Goal: Task Accomplishment & Management: Manage account settings

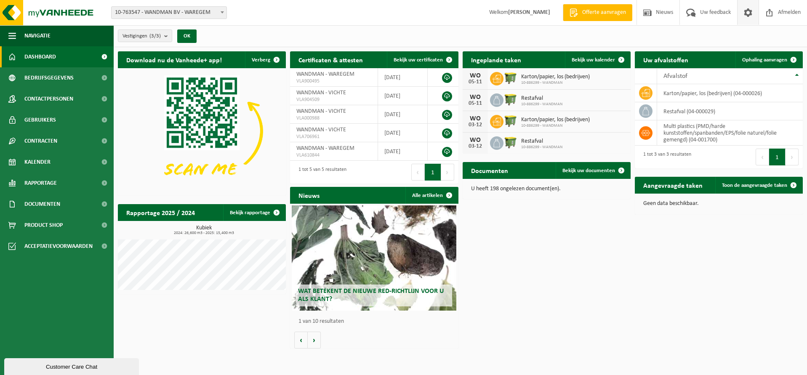
click at [743, 14] on span at bounding box center [748, 12] width 13 height 25
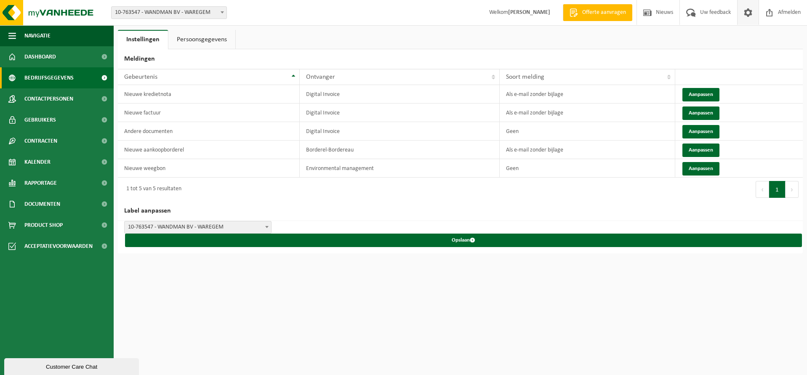
click at [60, 74] on span "Bedrijfsgegevens" at bounding box center [48, 77] width 49 height 21
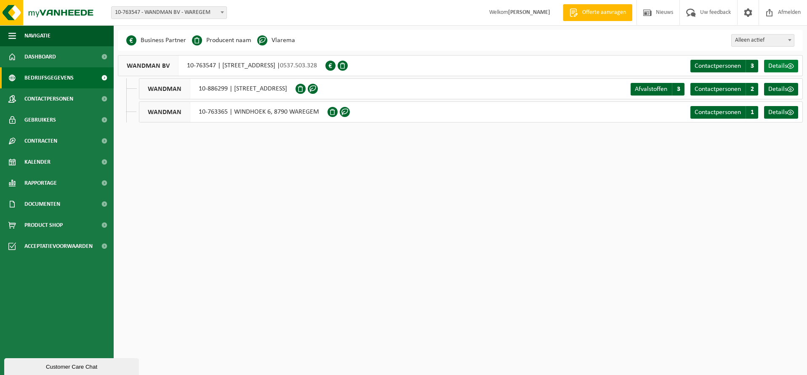
click at [779, 67] on span "Details" at bounding box center [777, 66] width 19 height 7
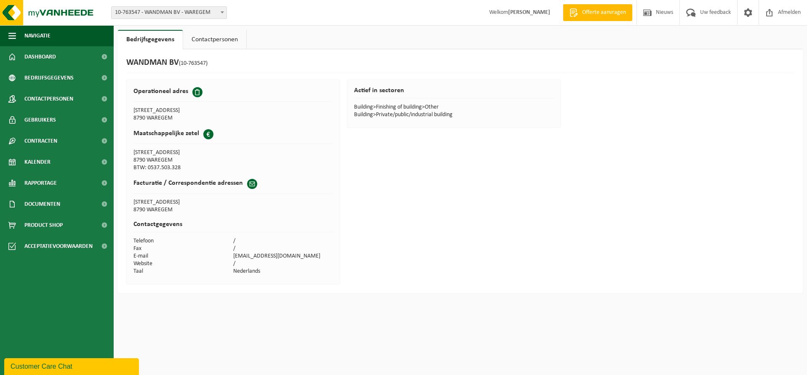
click at [215, 38] on link "Contactpersonen" at bounding box center [214, 39] width 63 height 19
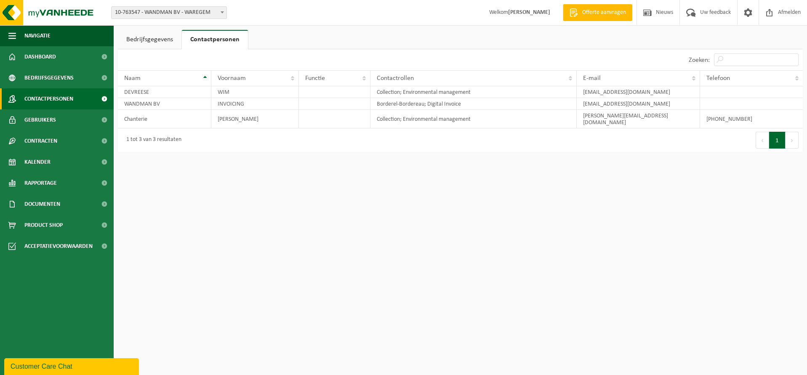
click at [96, 101] on span at bounding box center [104, 98] width 19 height 21
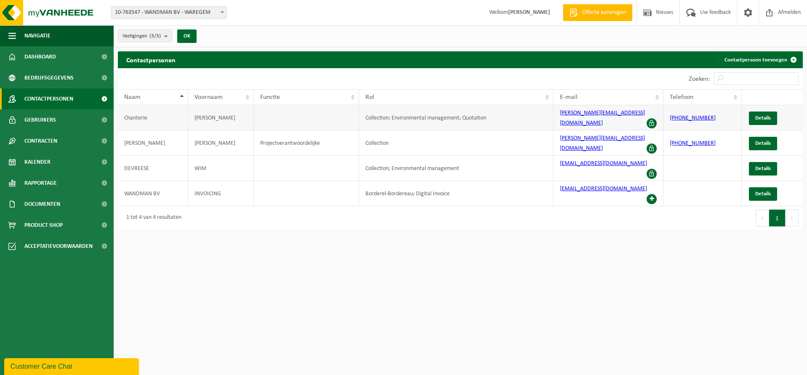
click at [649, 118] on span at bounding box center [651, 123] width 10 height 10
click at [767, 115] on span "Details" at bounding box center [763, 117] width 16 height 5
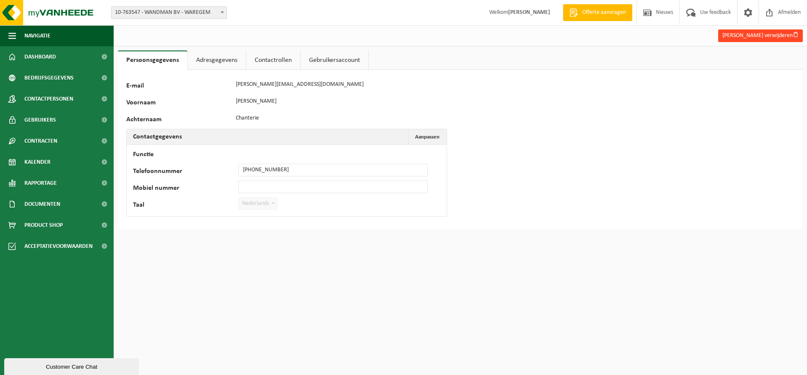
click at [770, 37] on button "Olivier Chanterie verwijderen" at bounding box center [760, 35] width 85 height 13
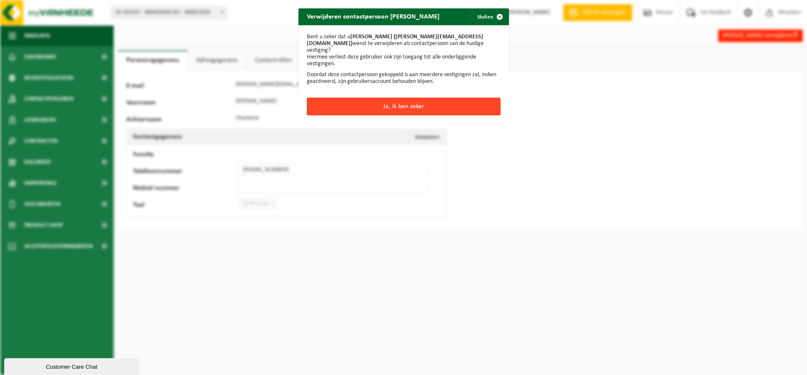
click at [454, 101] on button "Ja, ik ben zeker" at bounding box center [404, 107] width 194 height 18
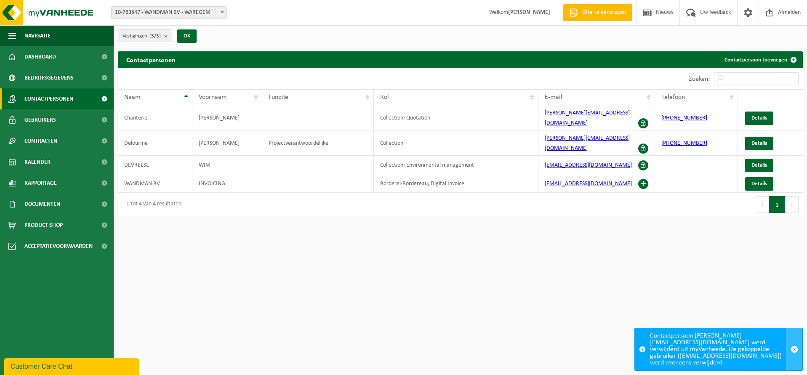
click at [793, 349] on span "button" at bounding box center [794, 350] width 8 height 8
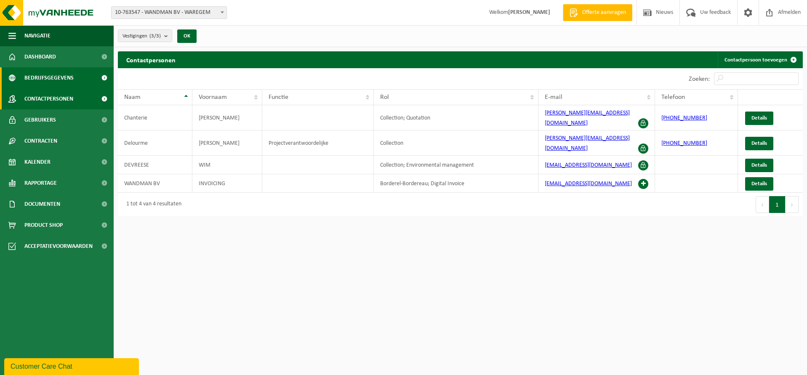
click at [72, 79] on span "Bedrijfsgegevens" at bounding box center [48, 77] width 49 height 21
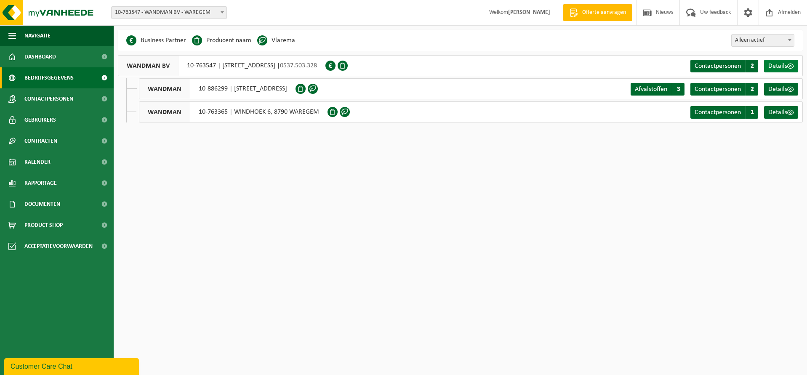
click at [787, 70] on link "Details" at bounding box center [781, 66] width 34 height 13
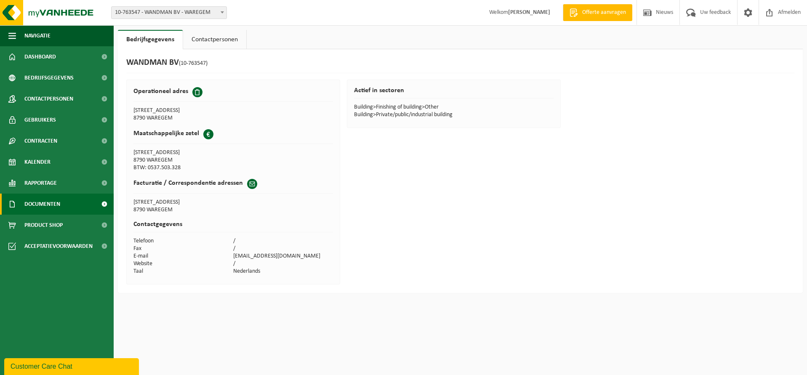
click at [67, 199] on link "Documenten" at bounding box center [57, 204] width 114 height 21
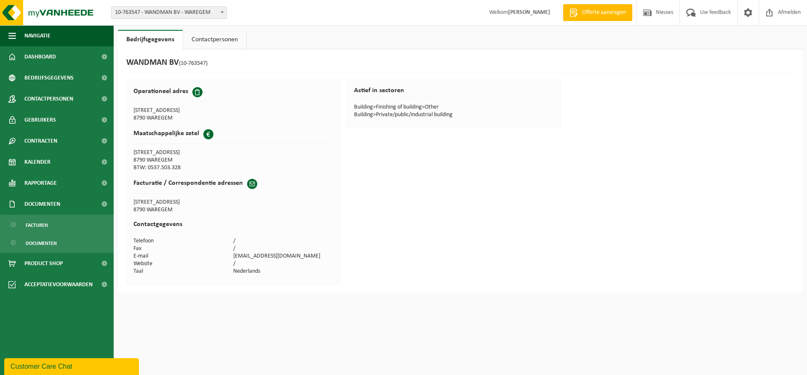
click at [222, 12] on b at bounding box center [222, 12] width 3 height 2
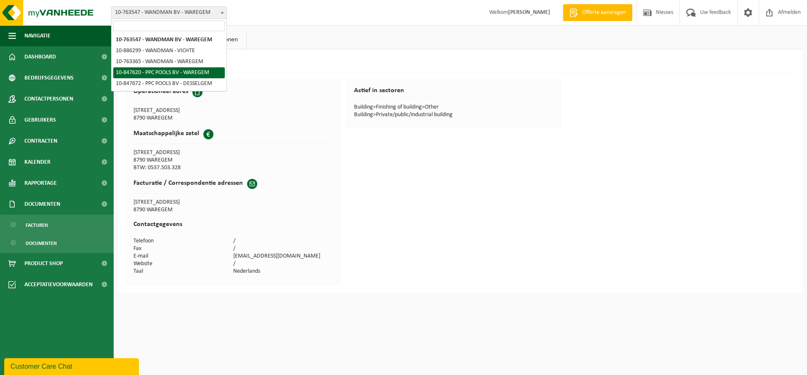
select select "95169"
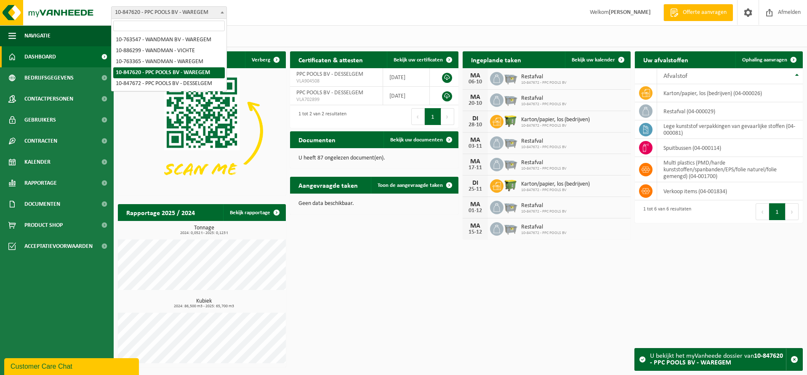
click at [200, 11] on span "10-847620 - PPC POOLS BV - WAREGEM" at bounding box center [169, 13] width 115 height 12
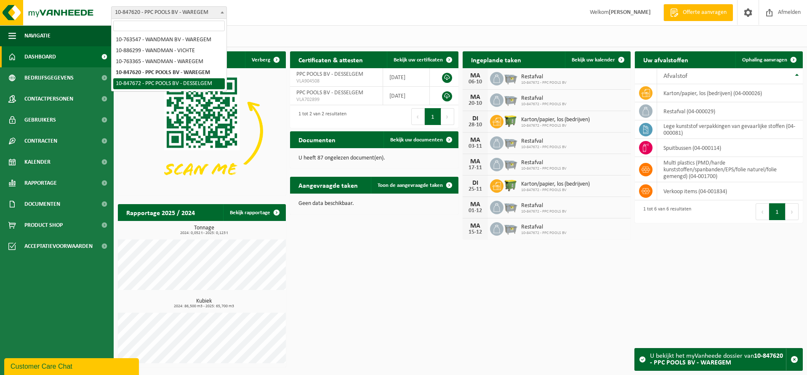
select select "95201"
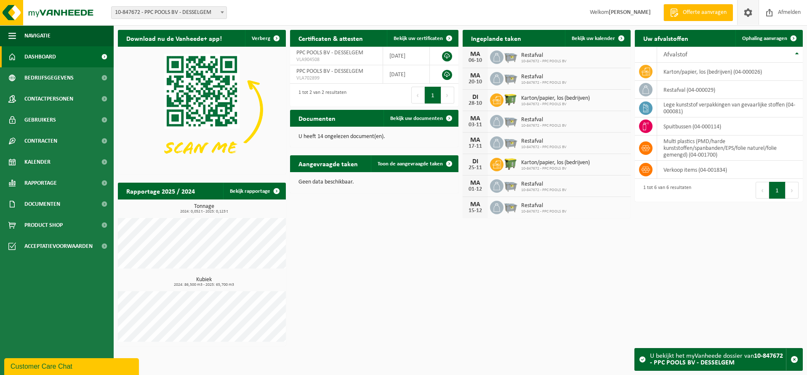
click at [749, 13] on span at bounding box center [748, 12] width 13 height 25
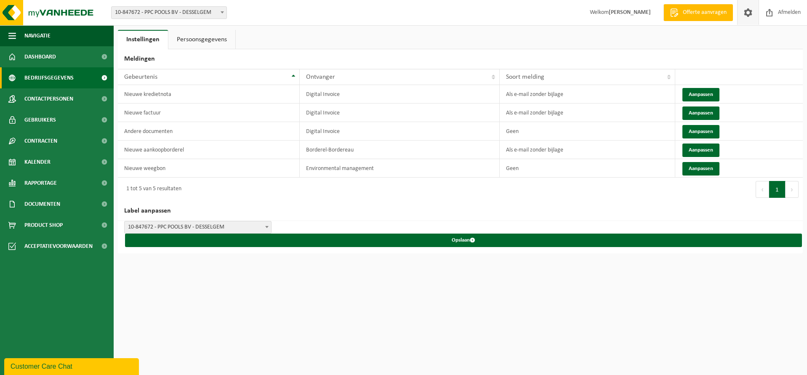
click at [70, 78] on span "Bedrijfsgegevens" at bounding box center [48, 77] width 49 height 21
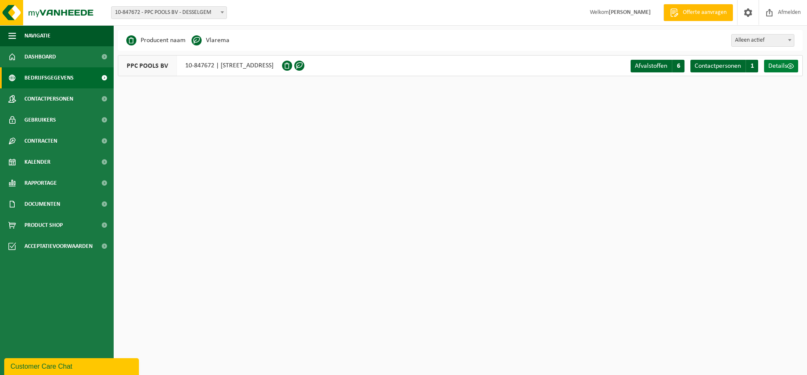
click at [780, 67] on span "Details" at bounding box center [777, 66] width 19 height 7
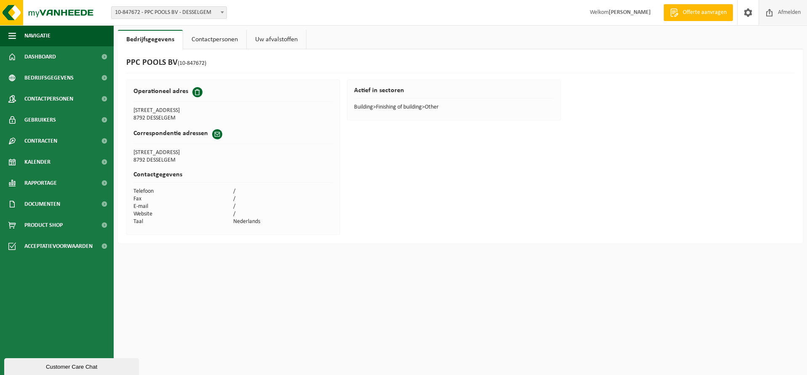
click at [787, 12] on span "Afmelden" at bounding box center [789, 12] width 27 height 25
